Goal: Task Accomplishment & Management: Manage account settings

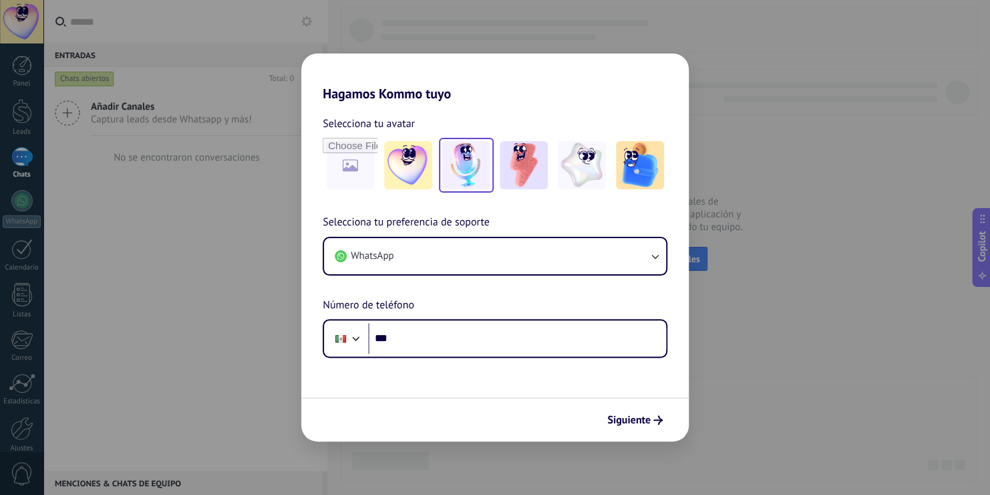
click at [464, 167] on img at bounding box center [466, 165] width 48 height 48
click at [502, 176] on img at bounding box center [524, 165] width 48 height 48
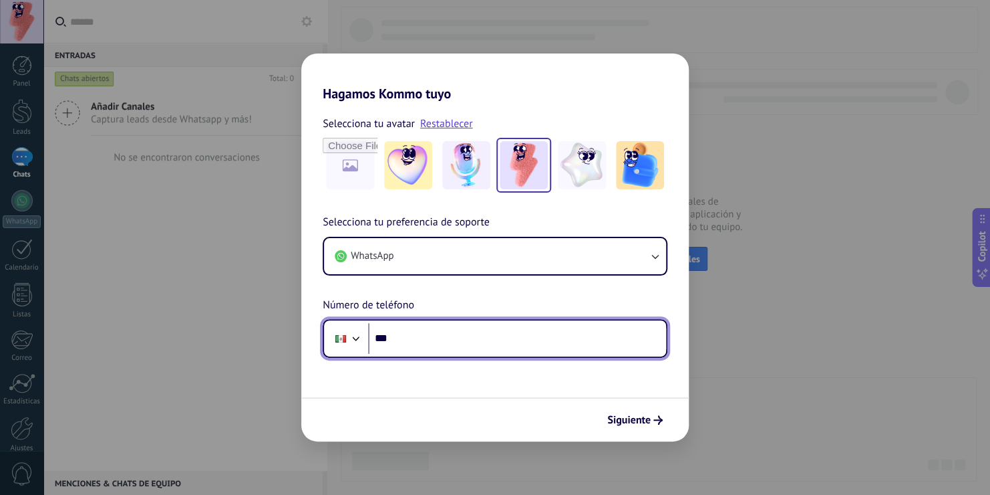
click at [444, 331] on input "***" at bounding box center [517, 338] width 298 height 31
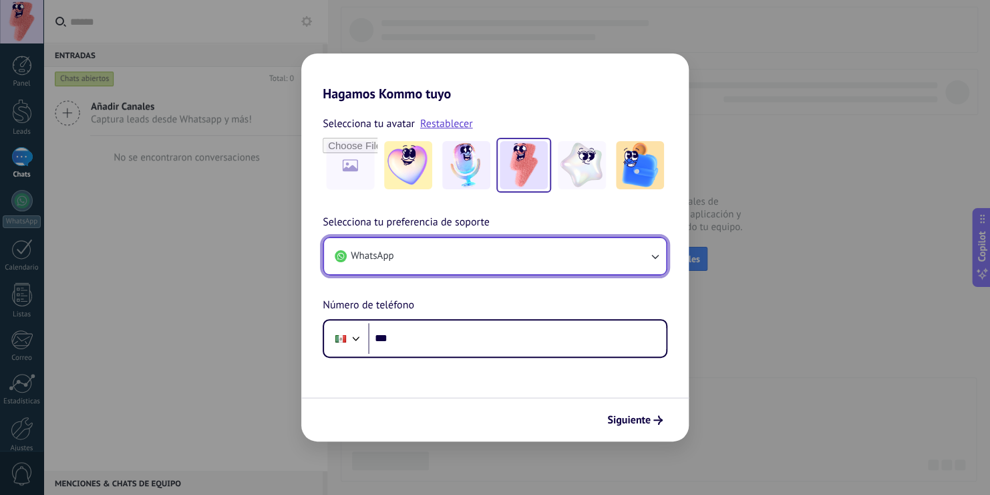
click at [472, 249] on button "WhatsApp" at bounding box center [495, 256] width 342 height 36
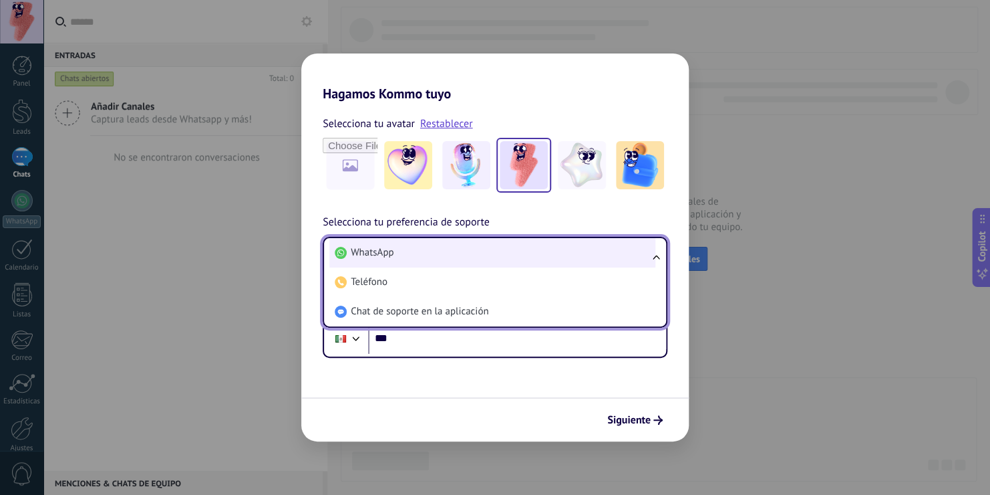
click at [494, 257] on li "WhatsApp" at bounding box center [492, 252] width 326 height 29
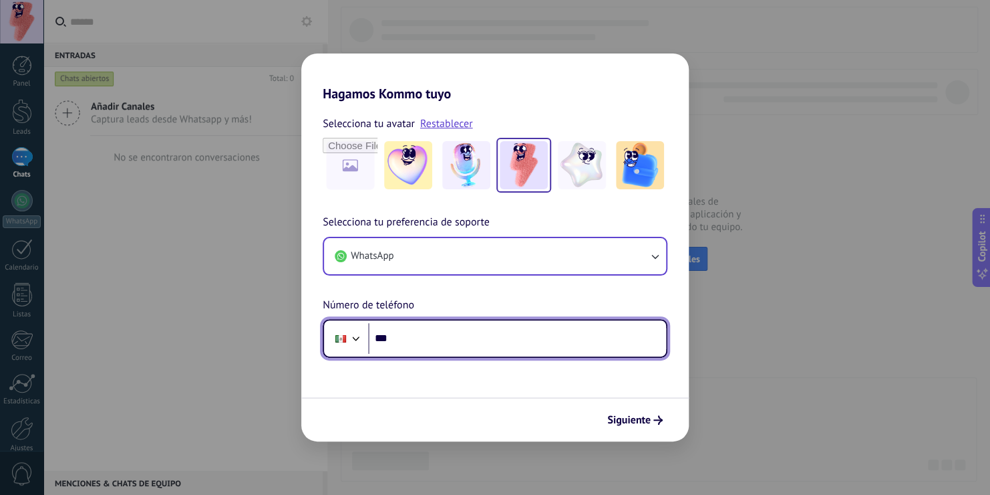
click at [479, 331] on input "***" at bounding box center [517, 338] width 298 height 31
type input "**********"
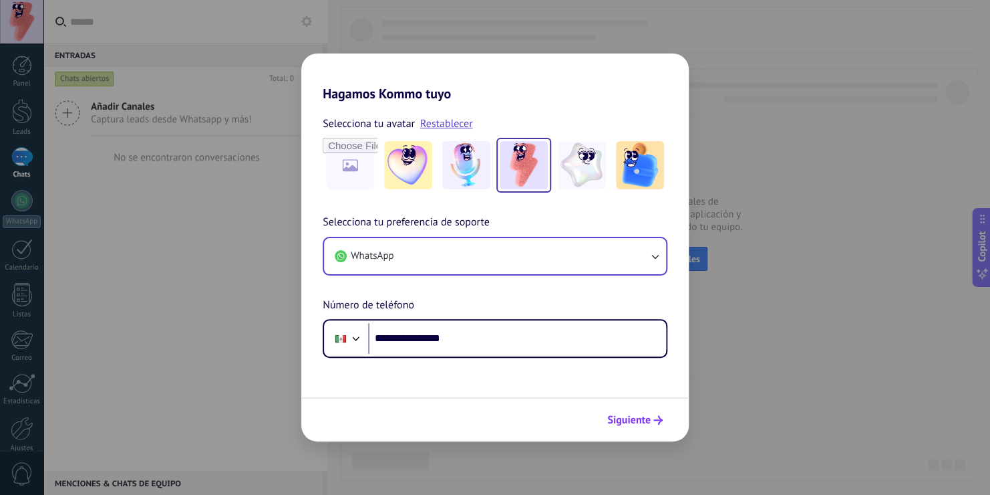
click at [636, 412] on button "Siguiente" at bounding box center [634, 419] width 67 height 23
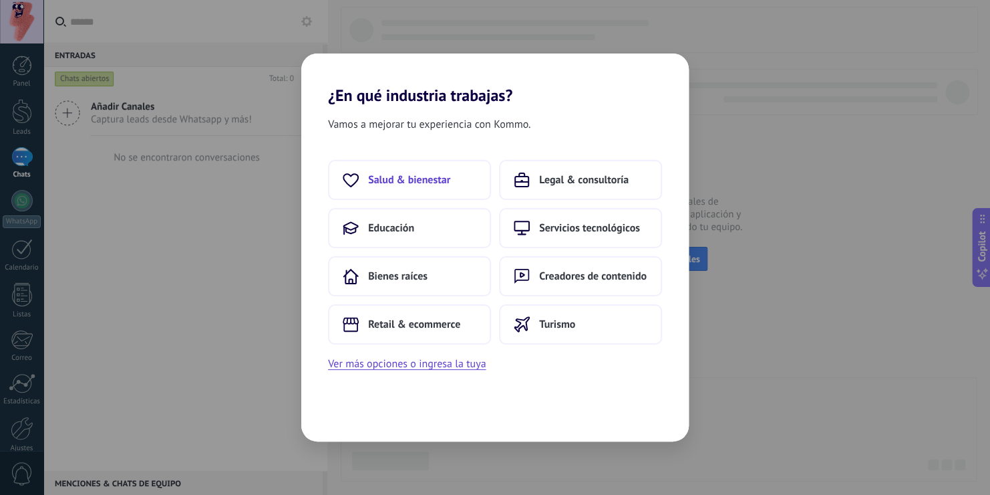
click at [456, 178] on button "Salud & bienestar" at bounding box center [409, 180] width 163 height 40
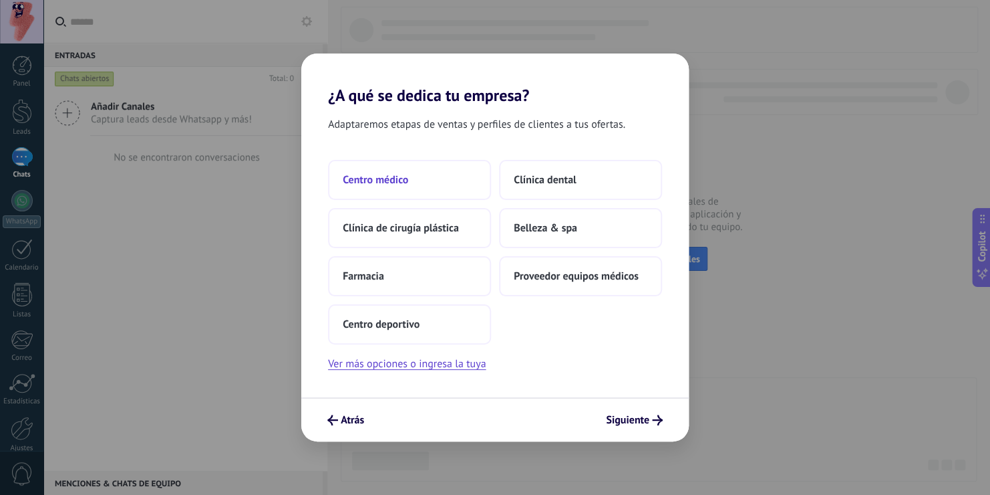
click at [446, 181] on button "Centro médico" at bounding box center [409, 180] width 163 height 40
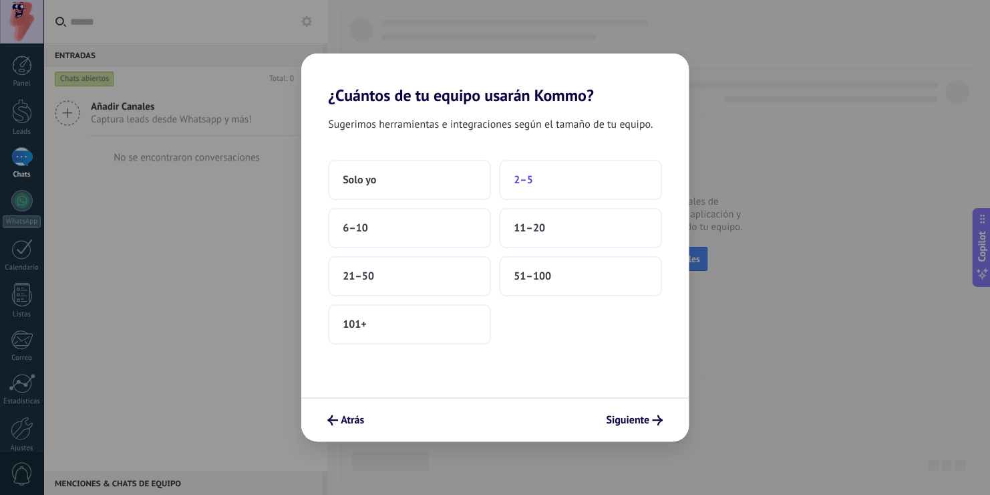
click at [525, 182] on span "2–5" at bounding box center [523, 179] width 19 height 13
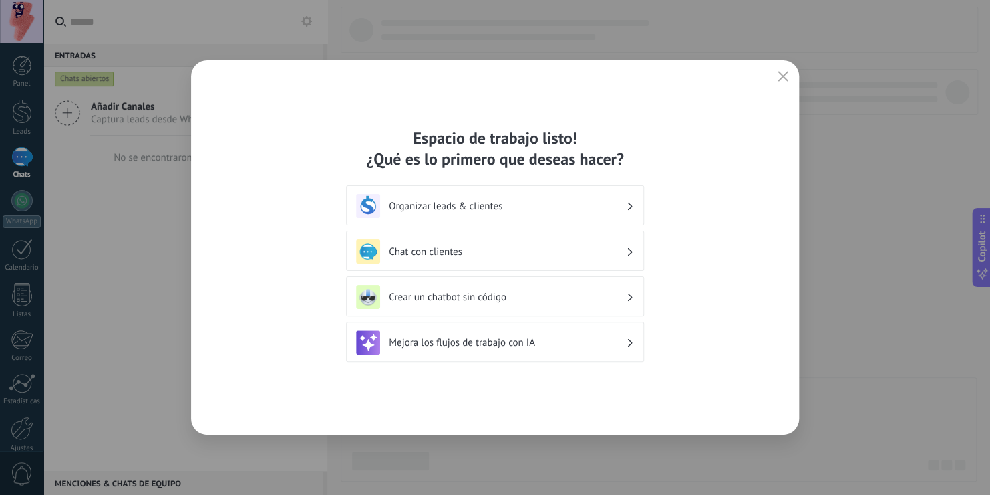
click at [554, 202] on h3 "Organizar leads & clientes" at bounding box center [507, 206] width 237 height 13
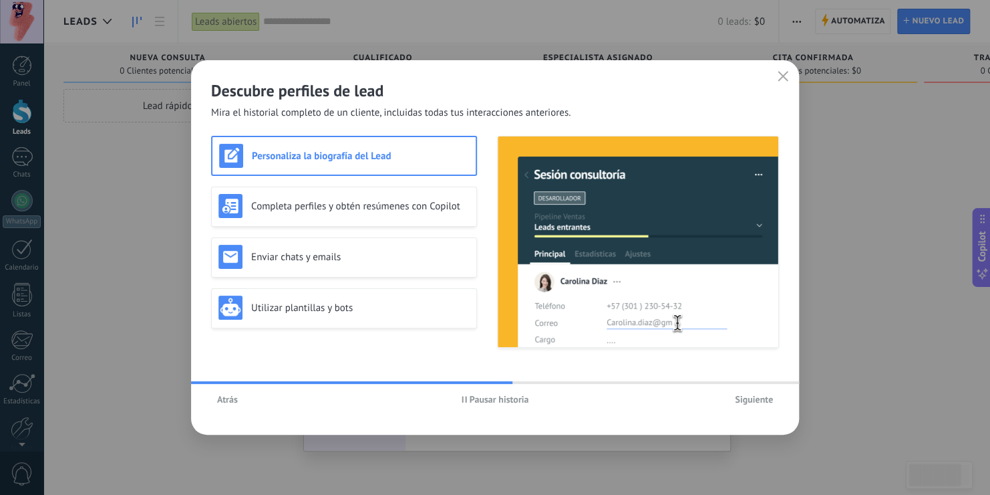
click at [487, 397] on span "Pausar historia" at bounding box center [499, 398] width 59 height 9
click at [487, 397] on span "Iniciar historia" at bounding box center [498, 398] width 57 height 9
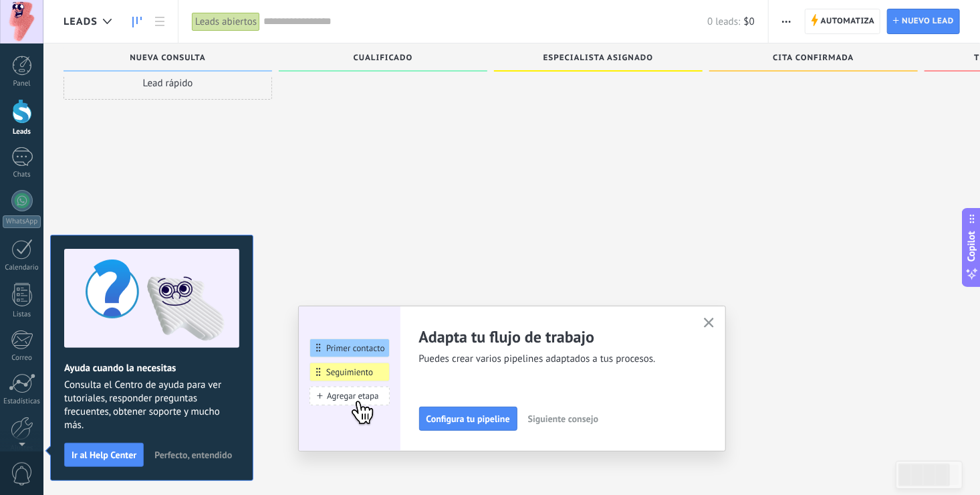
click at [186, 454] on span "Perfecto, entendido" at bounding box center [193, 454] width 78 height 9
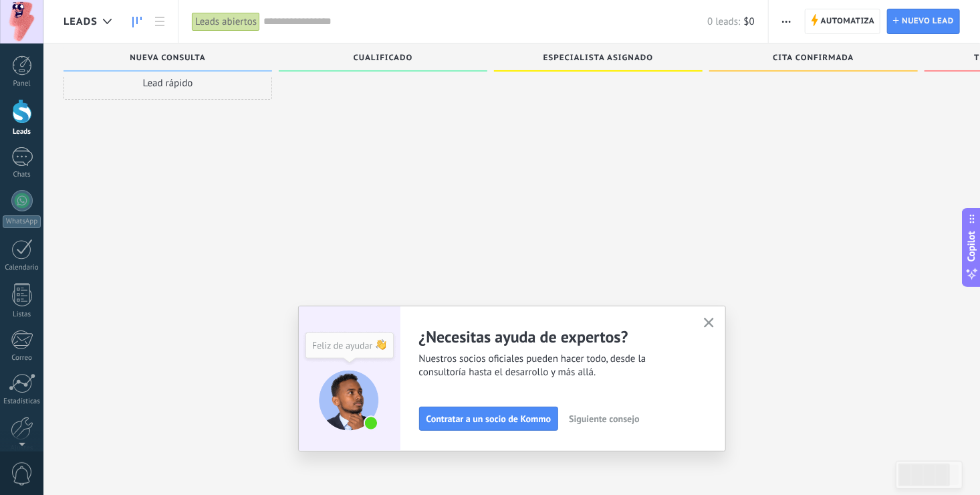
click at [557, 420] on button "Contratar a un socio de Kommo" at bounding box center [489, 418] width 140 height 24
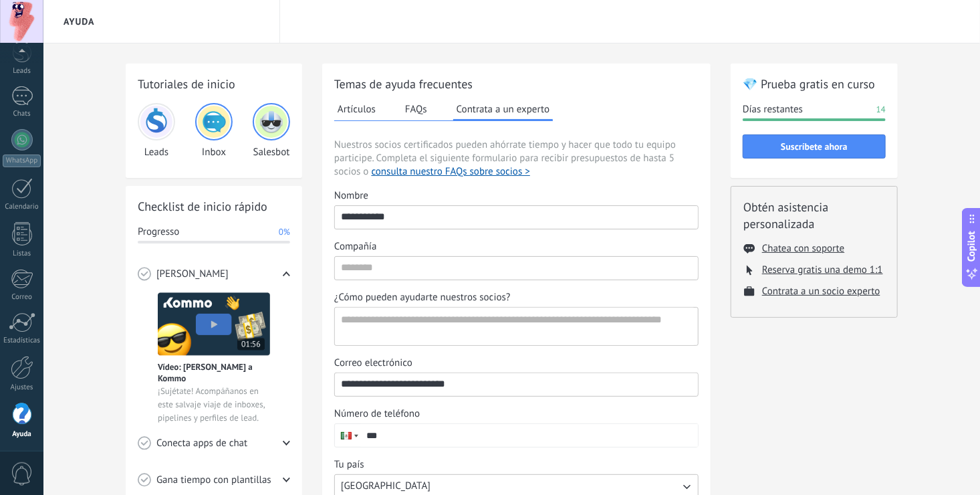
click at [148, 131] on img at bounding box center [156, 122] width 32 height 32
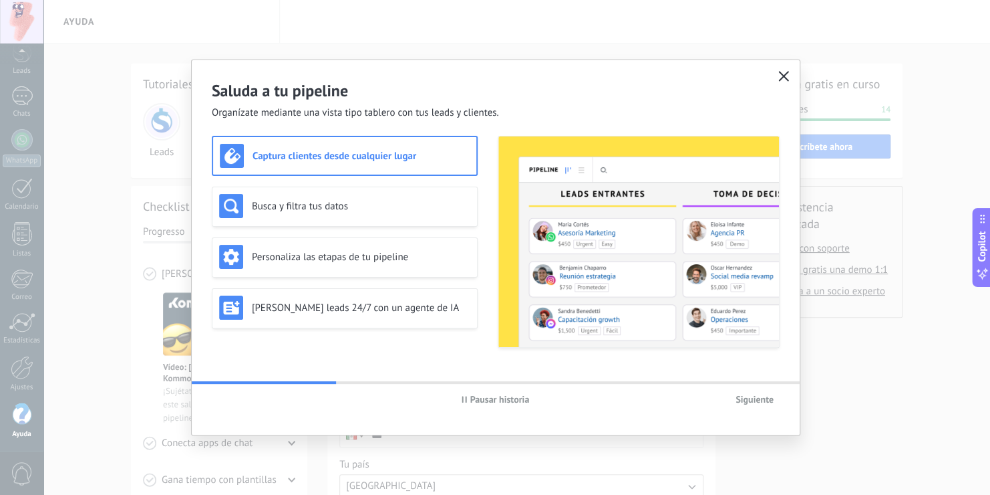
click at [779, 69] on button "button" at bounding box center [783, 76] width 17 height 19
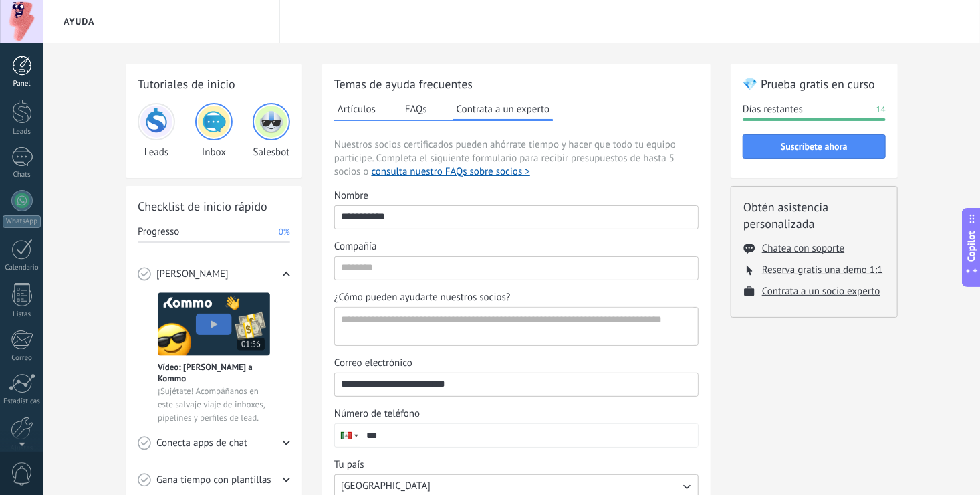
click at [25, 61] on div at bounding box center [22, 65] width 20 height 20
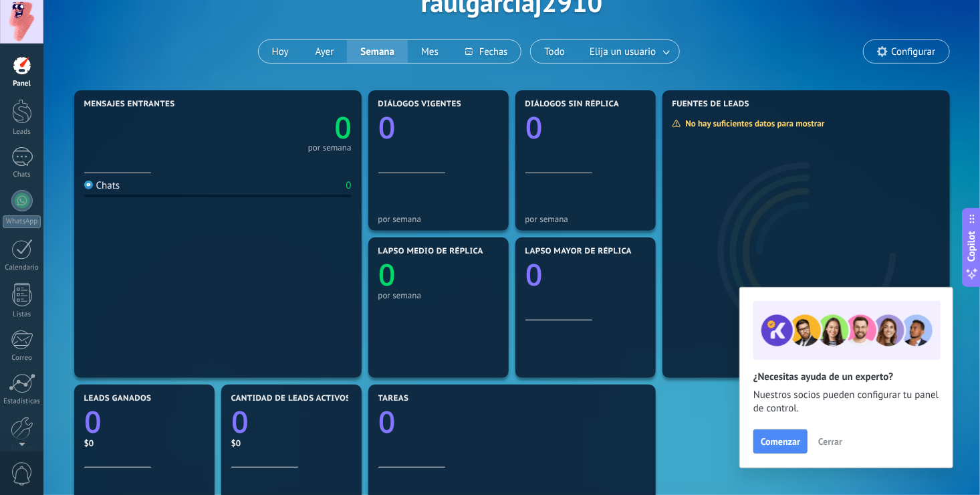
scroll to position [83, 0]
click at [791, 440] on span "Comenzar" at bounding box center [779, 440] width 39 height 9
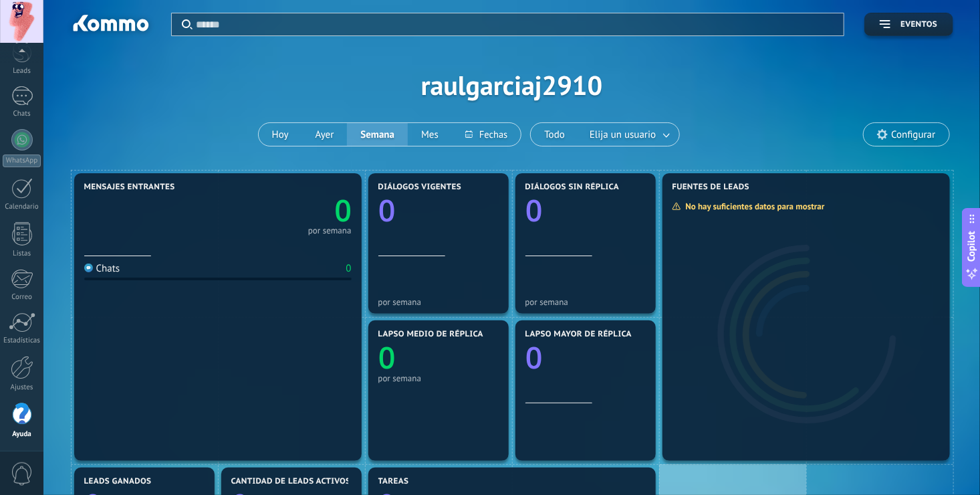
click at [186, 58] on div "Aplicar Eventos raulgarciaj2910 [PERSON_NAME] Semana Mes Todo Elija un usuario …" at bounding box center [511, 85] width 896 height 170
click at [905, 136] on span "Configurar" at bounding box center [913, 134] width 44 height 11
click at [885, 137] on use at bounding box center [882, 134] width 11 height 11
click at [890, 129] on span "Configurar" at bounding box center [905, 134] width 85 height 23
click at [881, 133] on icon at bounding box center [882, 134] width 11 height 11
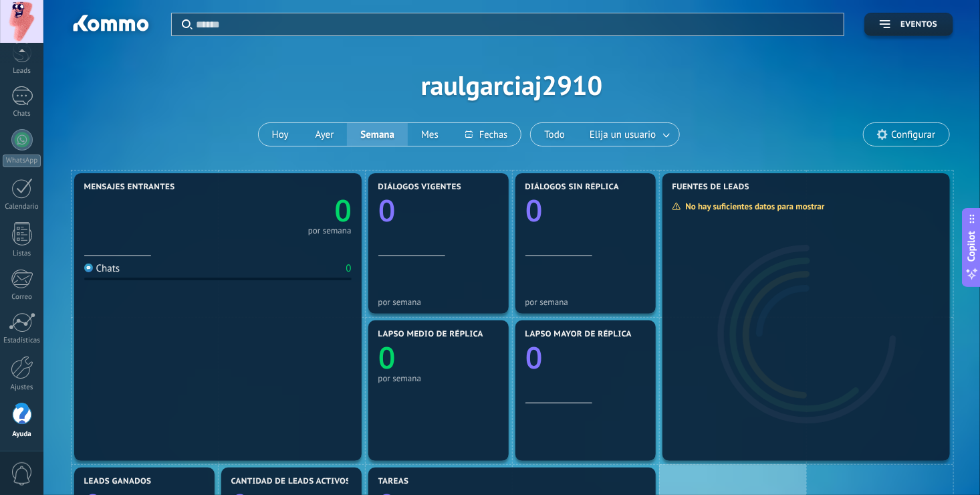
click at [936, 128] on span "Configurar" at bounding box center [905, 134] width 85 height 23
click at [696, 68] on div "Aplicar Eventos raulgarciaj2910 [PERSON_NAME] Semana Mes Todo Elija un usuario …" at bounding box center [511, 85] width 896 height 170
click at [23, 192] on div at bounding box center [21, 200] width 21 height 21
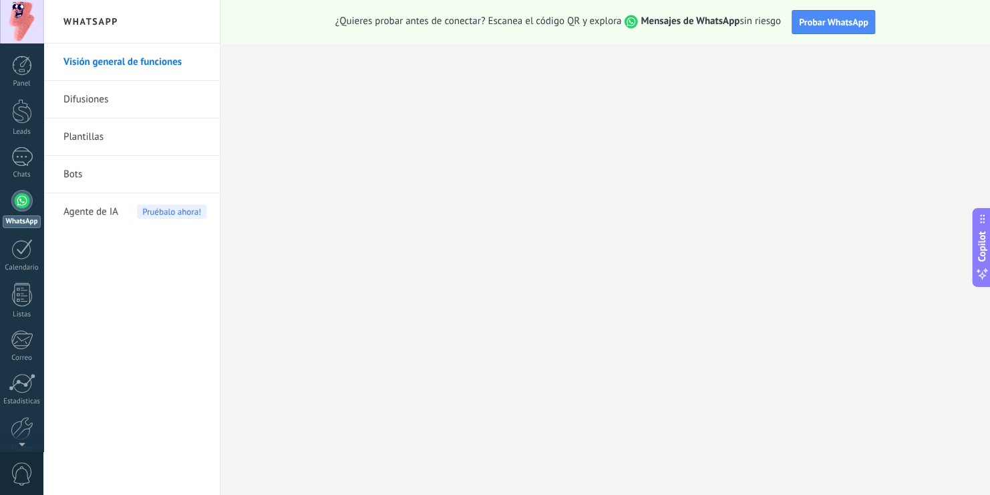
click at [112, 214] on span "Agente de IA" at bounding box center [90, 211] width 55 height 37
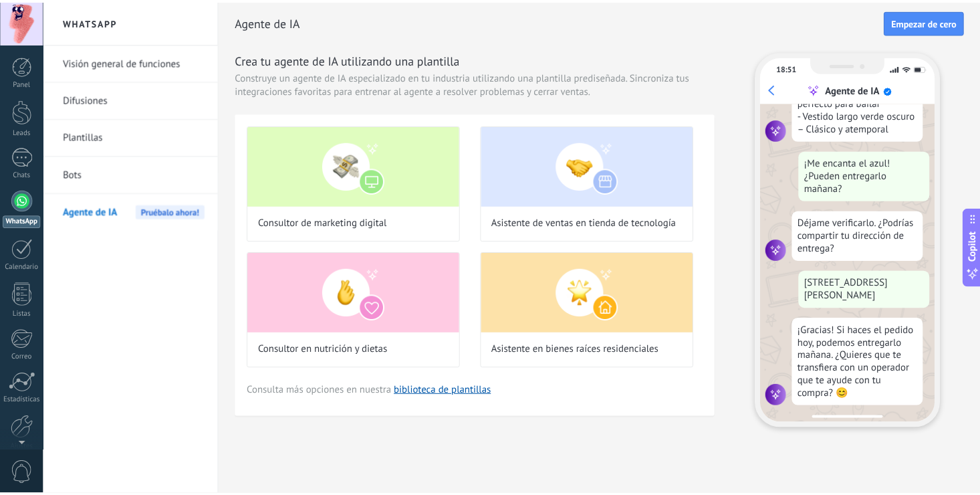
scroll to position [311, 0]
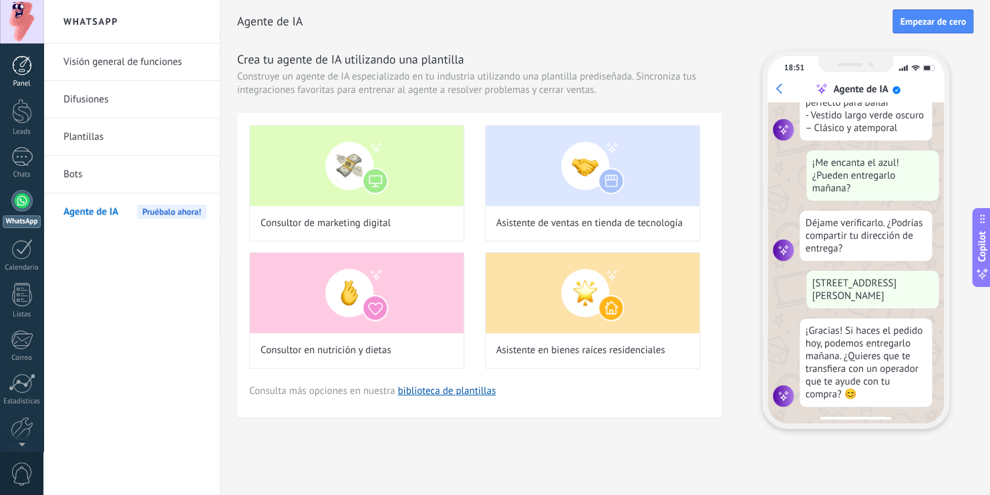
click at [28, 78] on link "Panel" at bounding box center [21, 71] width 43 height 33
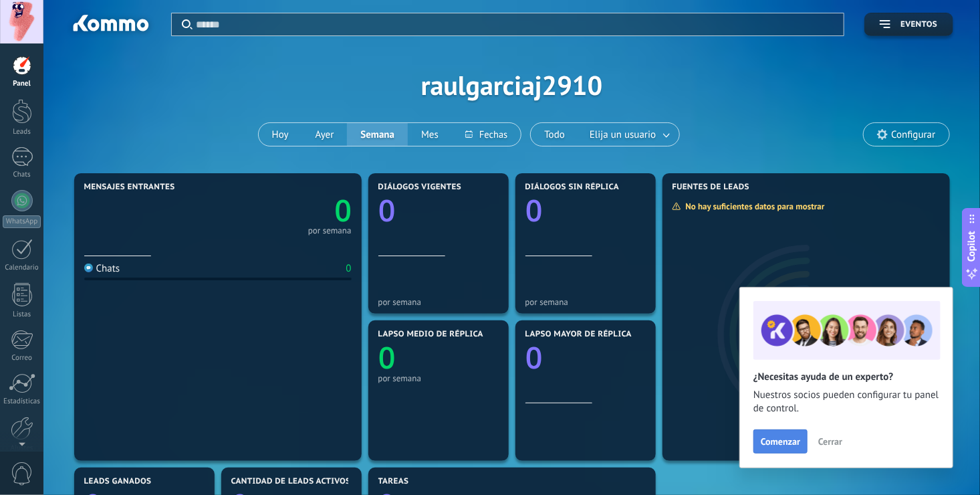
click at [792, 440] on span "Comenzar" at bounding box center [779, 440] width 39 height 9
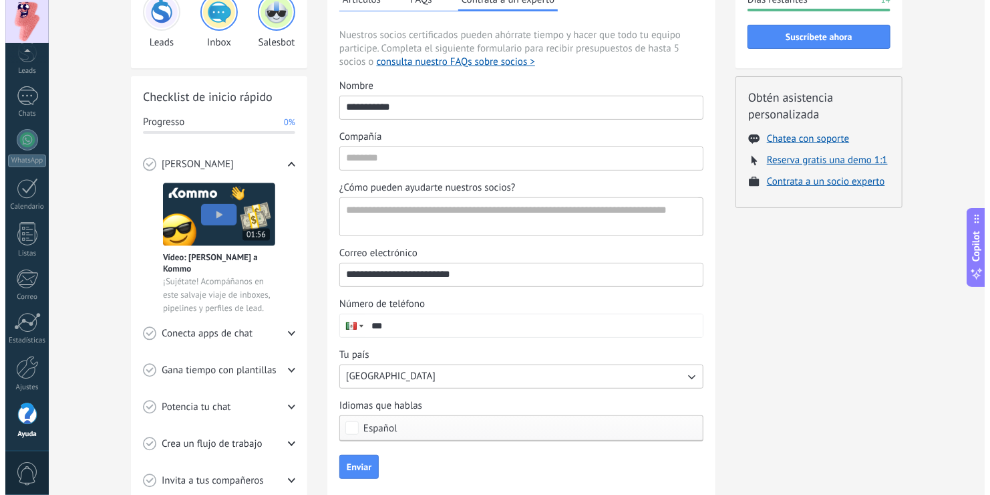
scroll to position [182, 0]
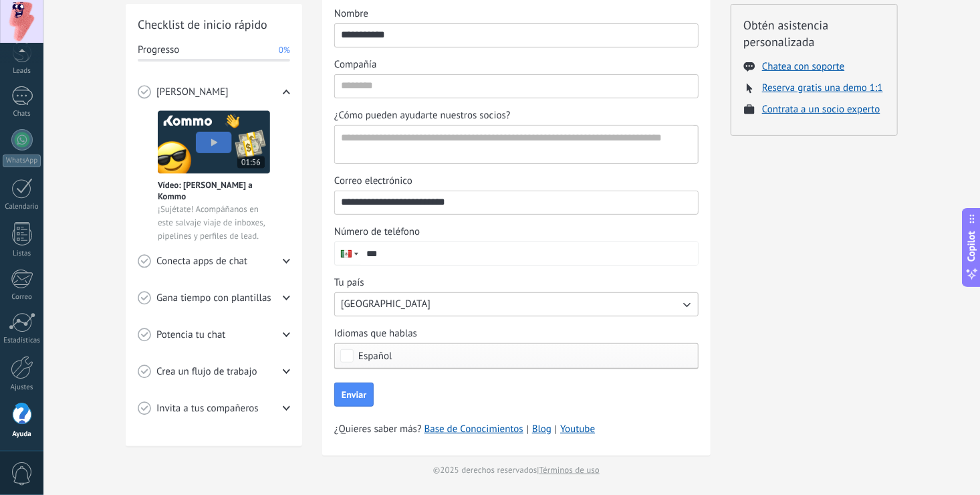
click at [217, 148] on img at bounding box center [214, 141] width 112 height 63
